Goal: Consume media (video, audio): Consume media (video, audio)

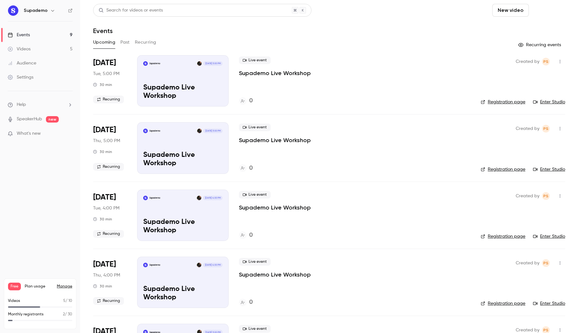
click at [550, 13] on button "Schedule" at bounding box center [548, 10] width 34 height 13
click at [522, 44] on span "Recurring event" at bounding box center [528, 44] width 34 height 7
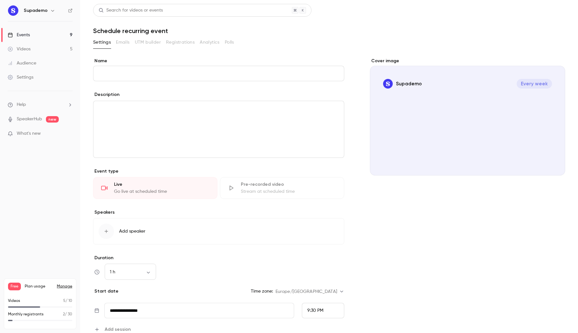
click at [47, 37] on link "Events 9" at bounding box center [40, 35] width 80 height 14
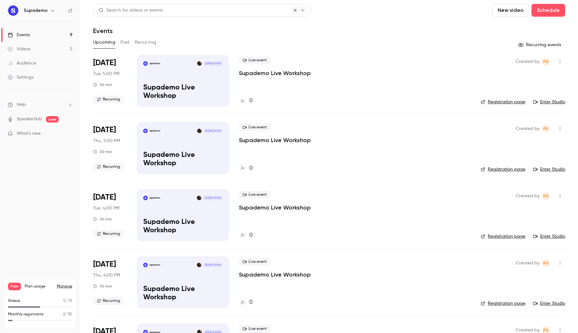
click at [54, 51] on link "Videos 5" at bounding box center [40, 49] width 80 height 14
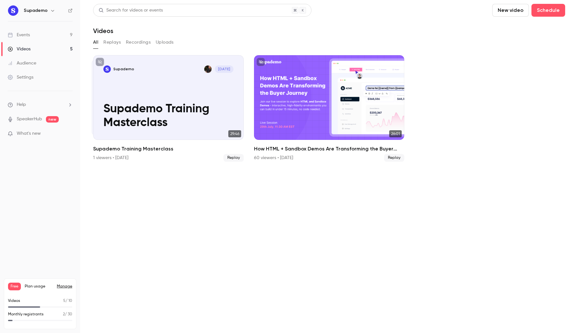
click at [42, 32] on link "Events 9" at bounding box center [40, 35] width 80 height 14
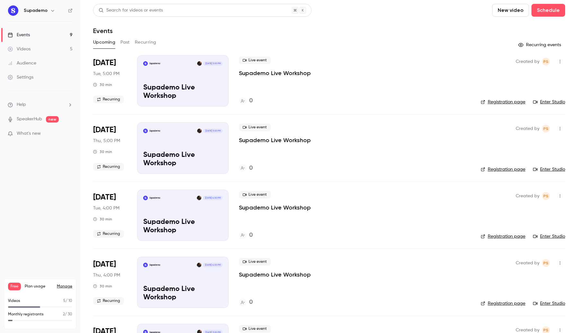
click at [141, 46] on button "Recurring" at bounding box center [146, 42] width 22 height 10
click at [39, 30] on link "Events 9" at bounding box center [40, 35] width 80 height 14
click at [36, 47] on link "Videos 5" at bounding box center [40, 49] width 80 height 14
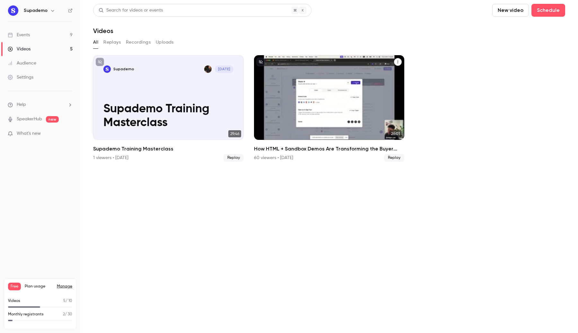
click at [335, 114] on div "How HTML + Sandbox Demos Are Transforming the Buyer Journey" at bounding box center [329, 97] width 151 height 85
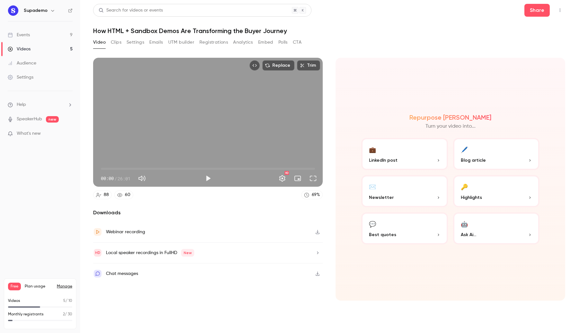
click at [117, 44] on button "Clips" at bounding box center [116, 42] width 11 height 10
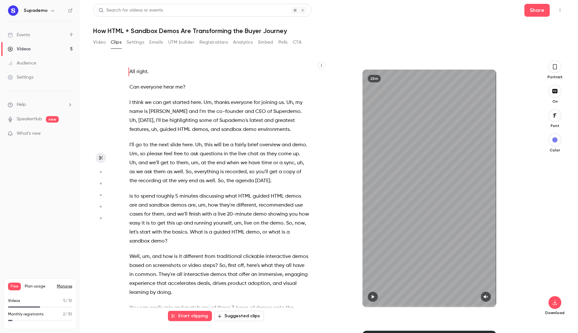
click at [324, 67] on button "button" at bounding box center [321, 66] width 8 height 8
click at [236, 68] on div at bounding box center [289, 166] width 578 height 333
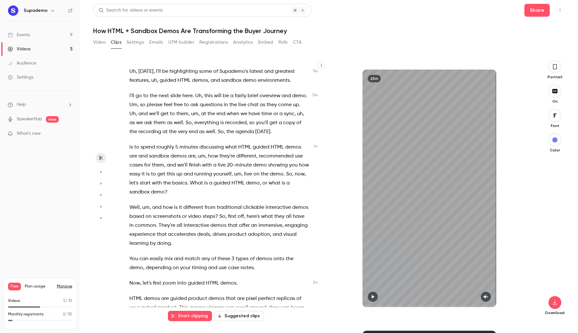
scroll to position [46, 0]
